Goal: Task Accomplishment & Management: Check status

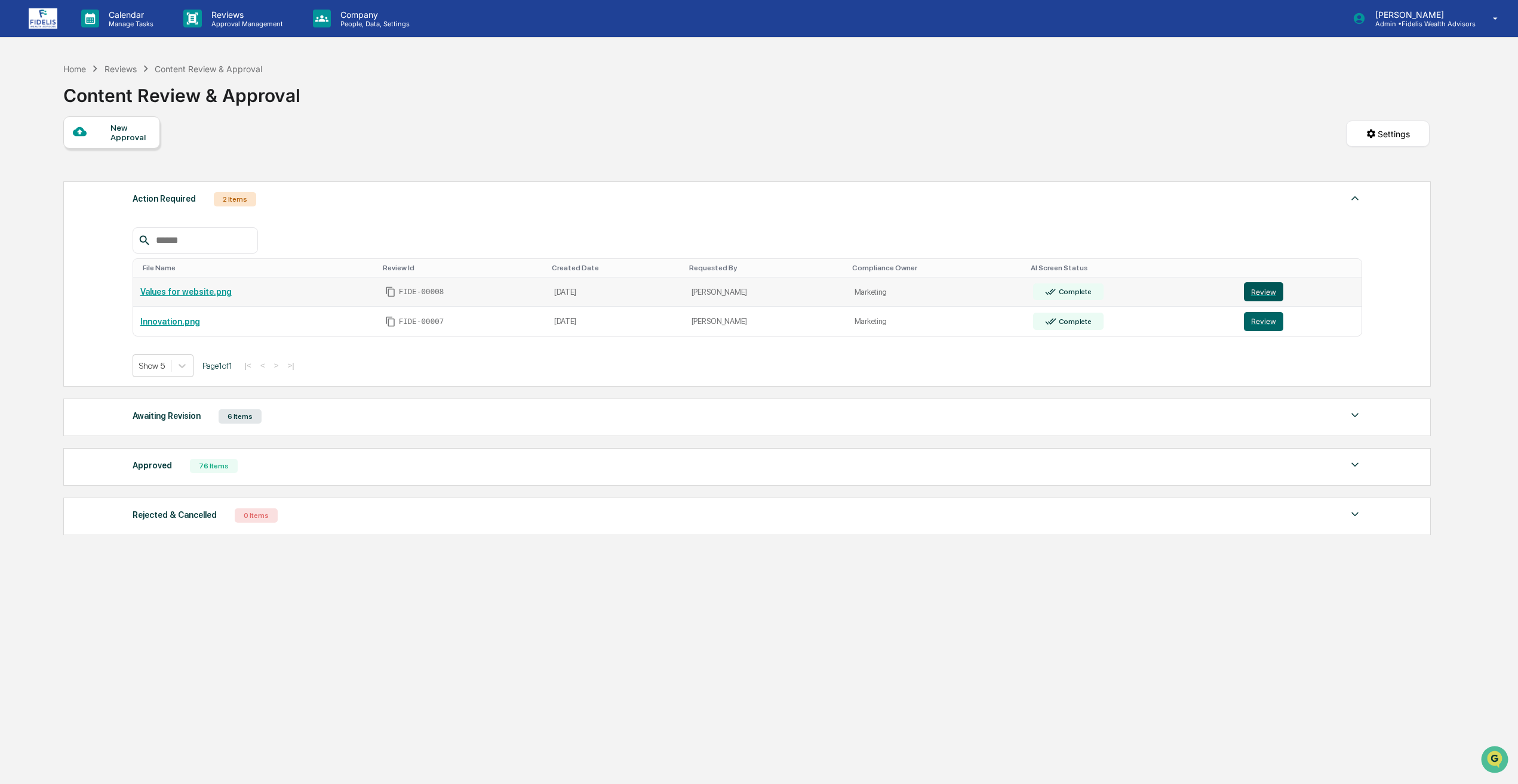
click at [1265, 286] on button "Review" at bounding box center [1263, 292] width 39 height 19
click at [1254, 316] on button "Review" at bounding box center [1263, 321] width 39 height 19
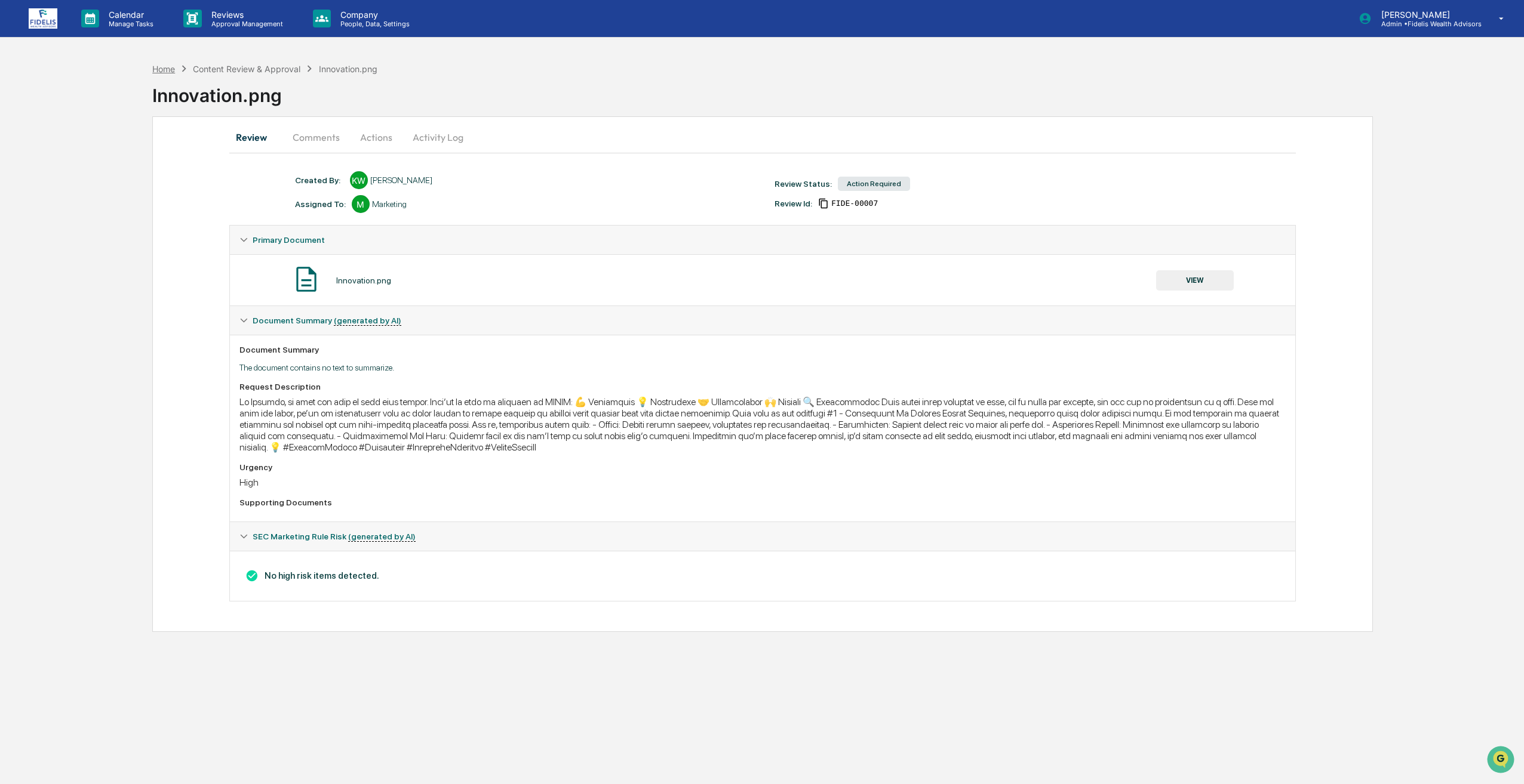
click at [166, 70] on div "Home" at bounding box center [163, 69] width 23 height 10
